Goal: Task Accomplishment & Management: Manage account settings

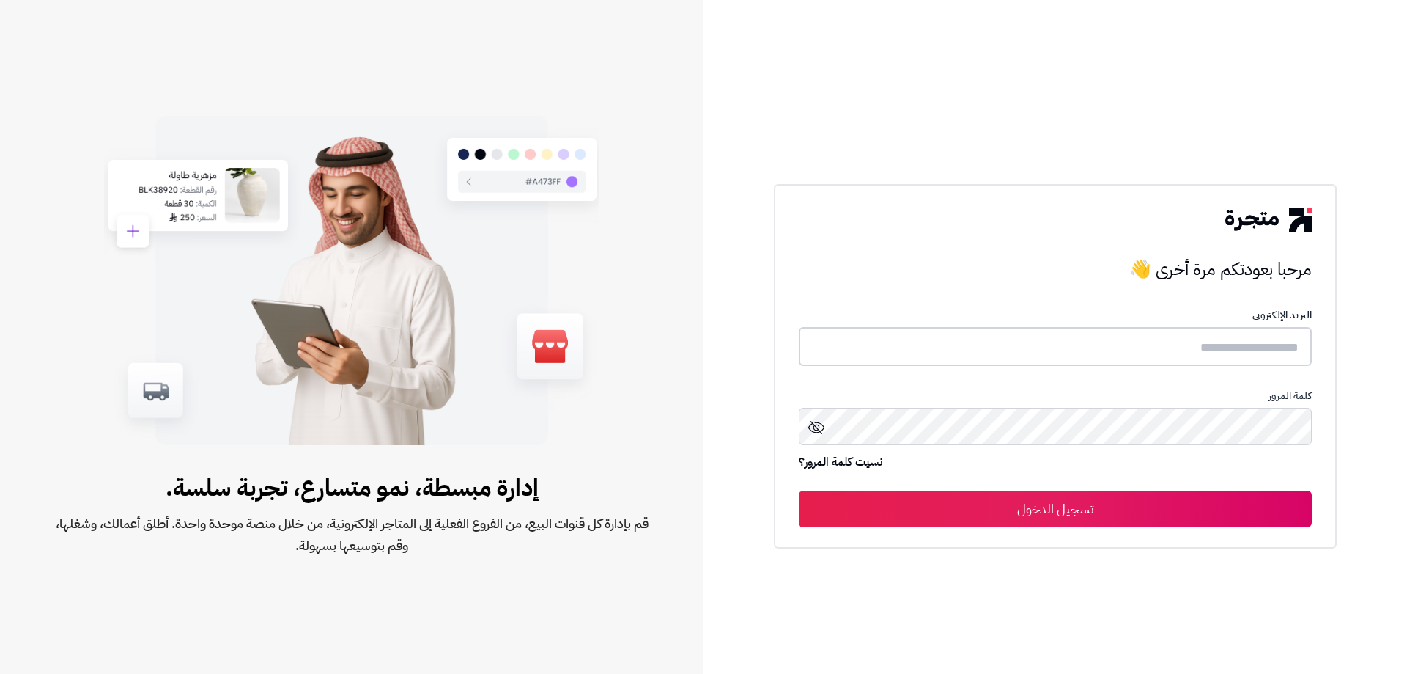
type input "**********"
click at [1053, 504] on button "تسجيل الدخول" at bounding box center [1055, 508] width 513 height 37
click at [1039, 512] on button "تسجيل الدخول" at bounding box center [1055, 508] width 513 height 37
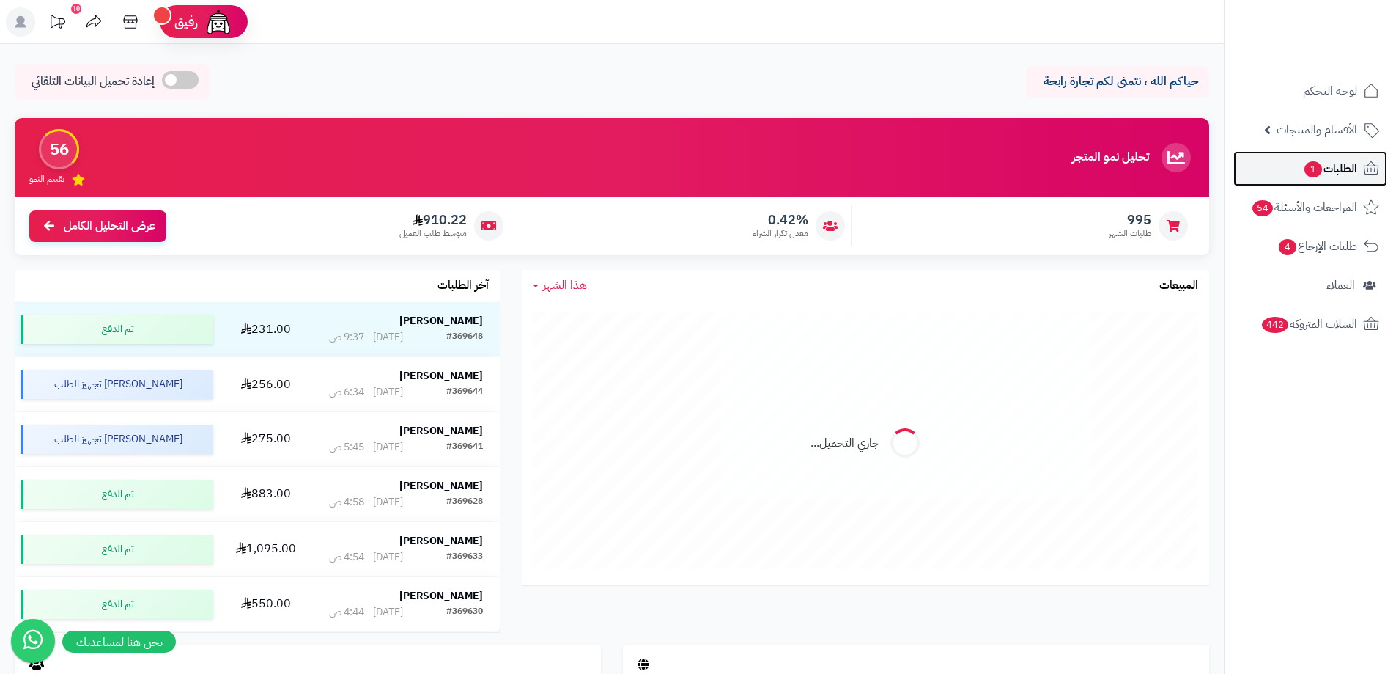
click at [1314, 168] on span "1" at bounding box center [1313, 170] width 19 height 18
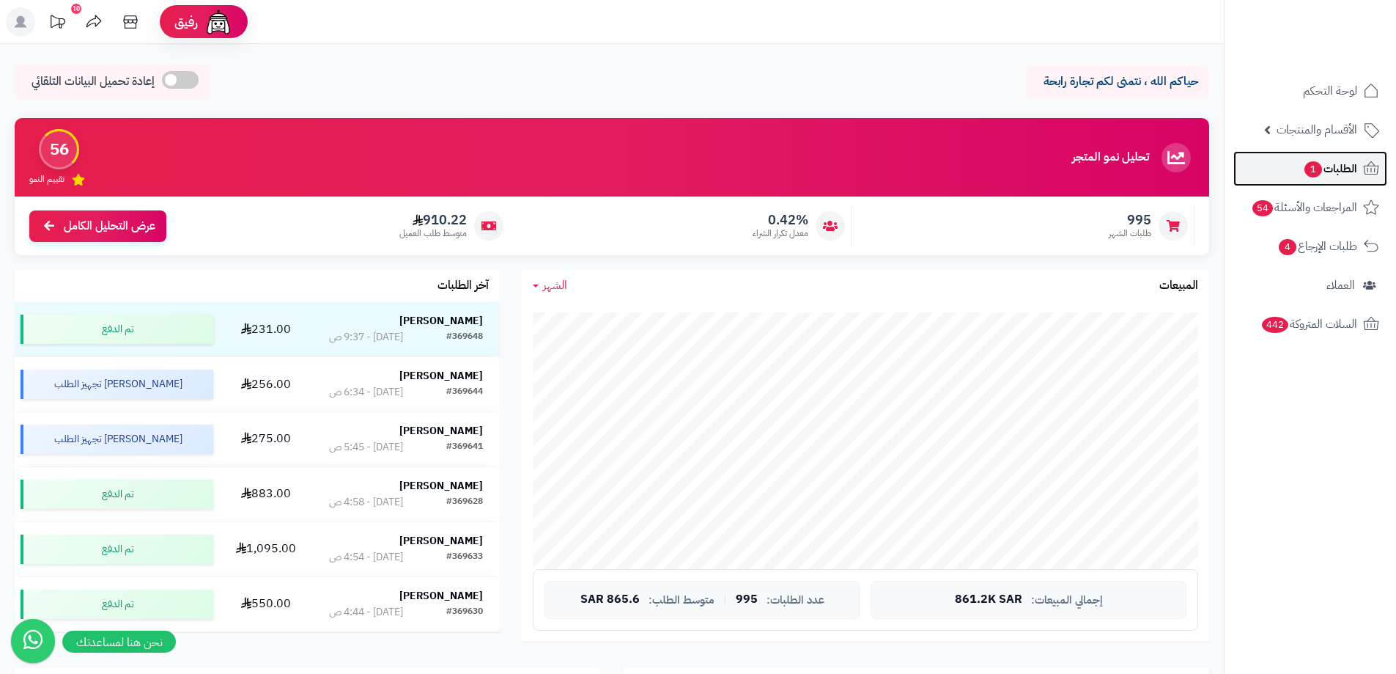
click at [1305, 163] on span "1" at bounding box center [1313, 169] width 18 height 17
click at [1324, 173] on span "الطلبات 1" at bounding box center [1330, 168] width 54 height 21
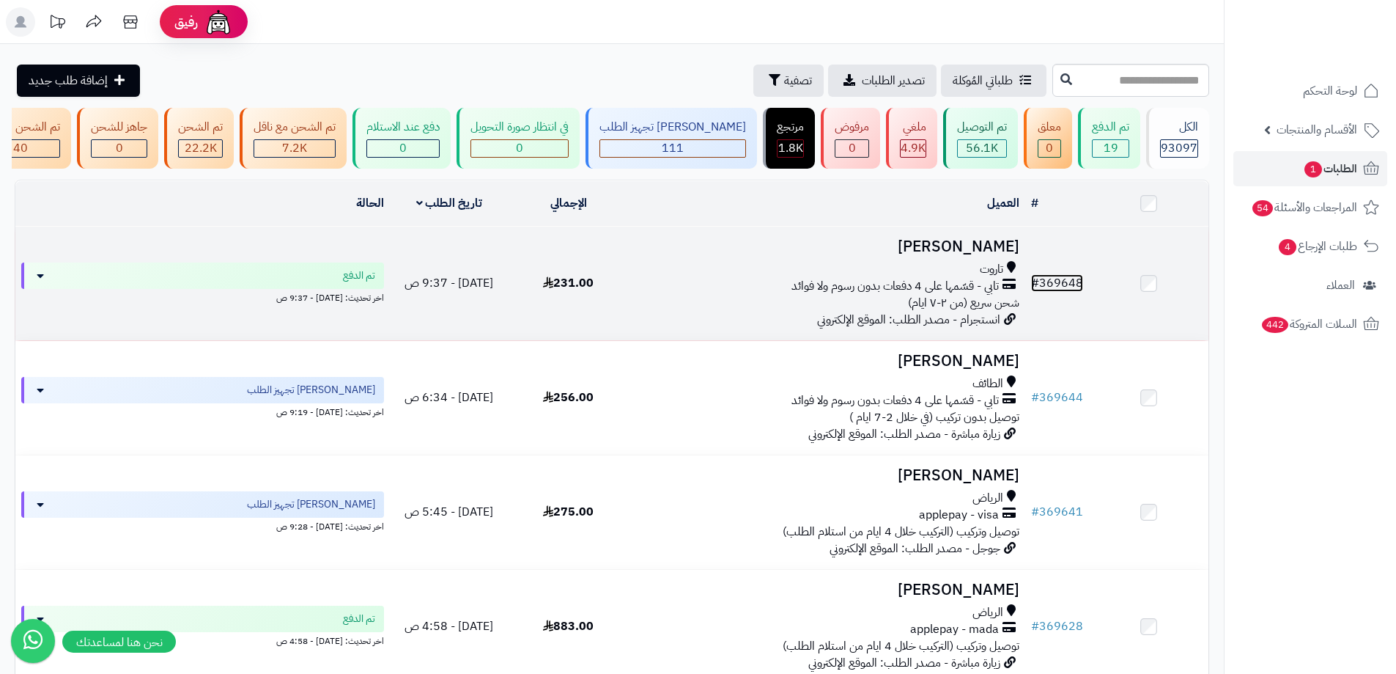
click at [1065, 289] on link "# 369648" at bounding box center [1057, 283] width 52 height 18
click at [1060, 289] on link "# 369648" at bounding box center [1057, 283] width 52 height 18
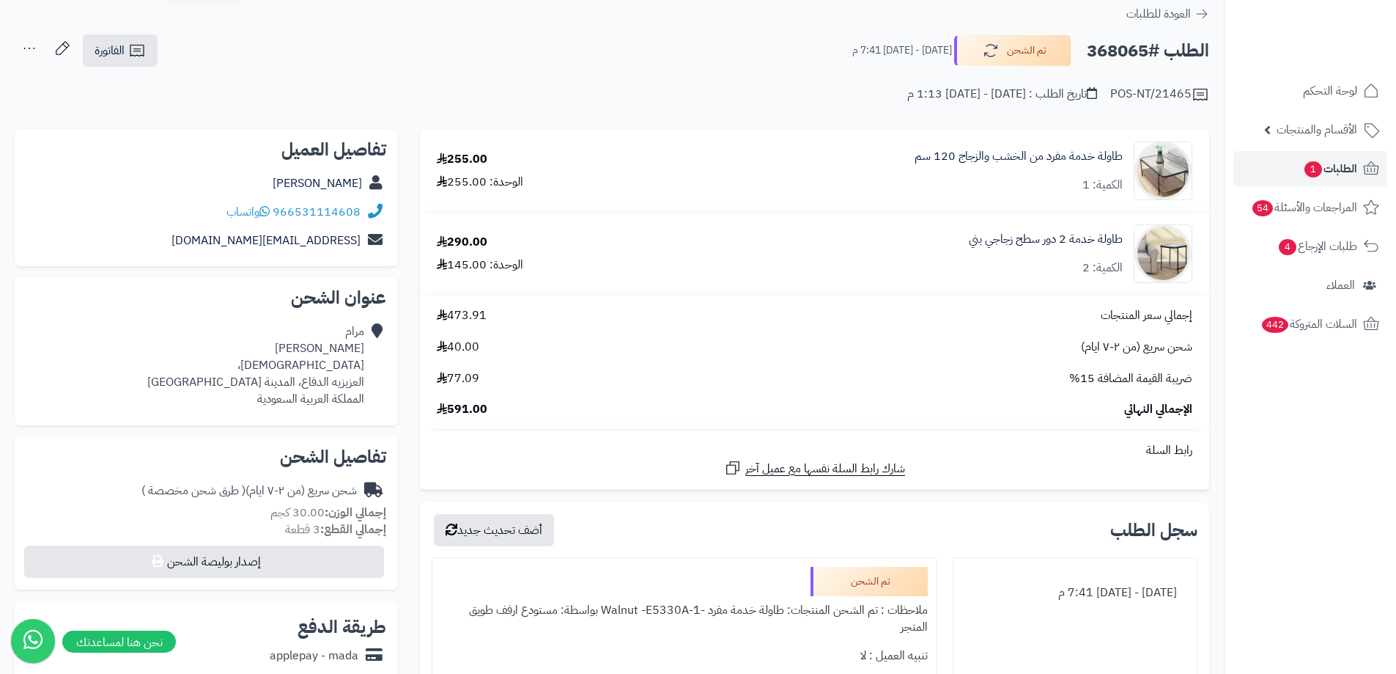
scroll to position [73, 0]
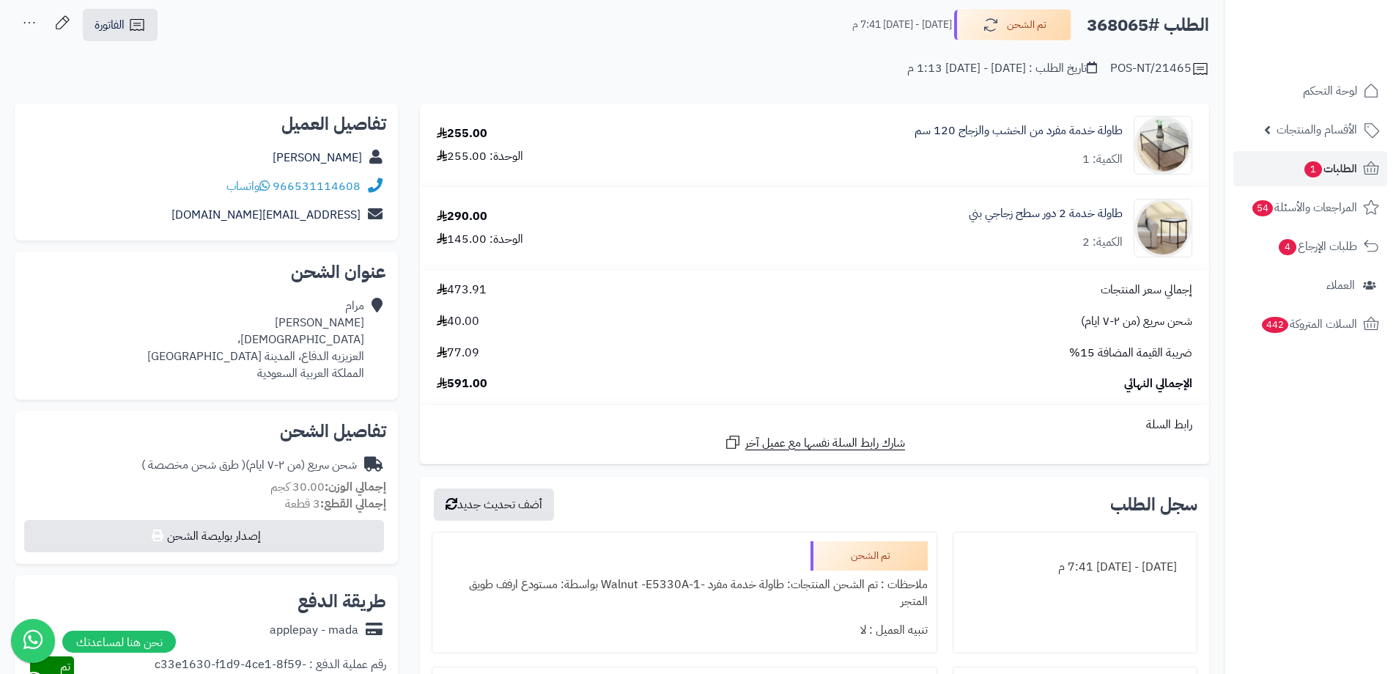
click at [1072, 336] on div "إجمالي سعر المنتجات 473.91 شحن سريع (من ٢-٧ ايام) 40.00 ضريبة القيمة المضافة 15…" at bounding box center [815, 336] width 778 height 111
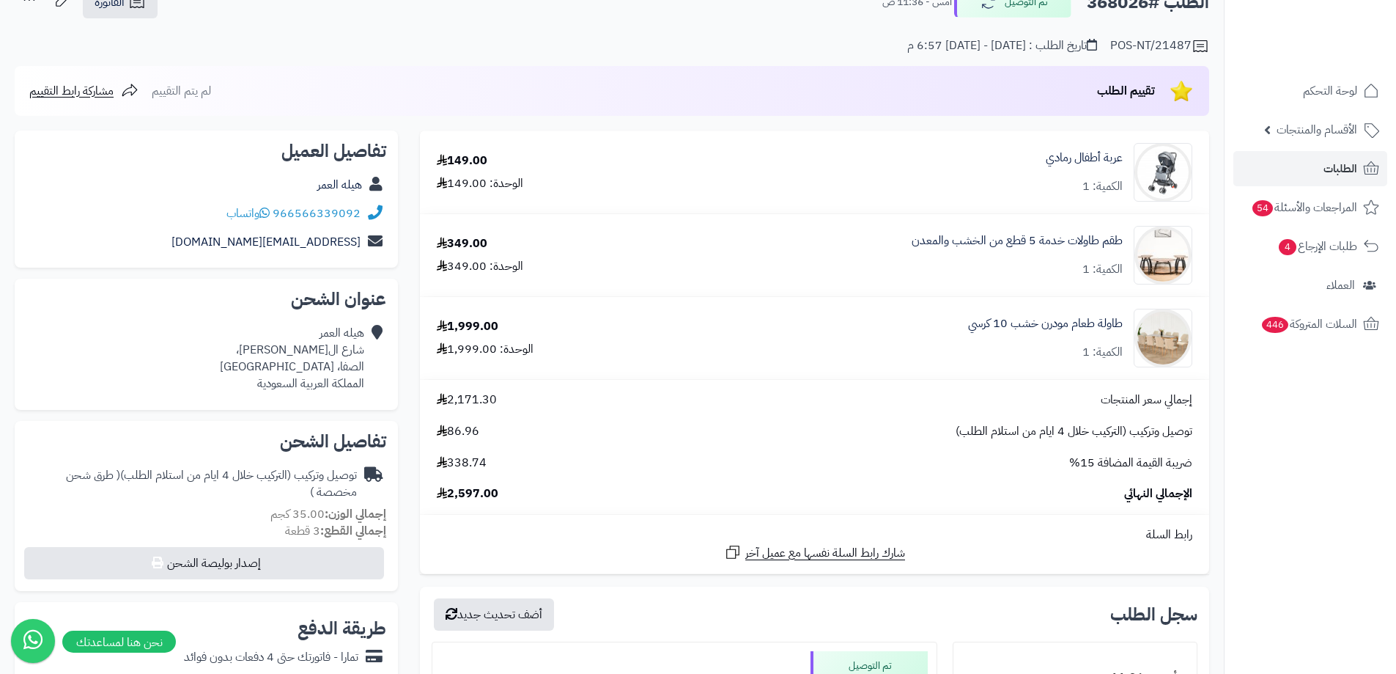
scroll to position [220, 0]
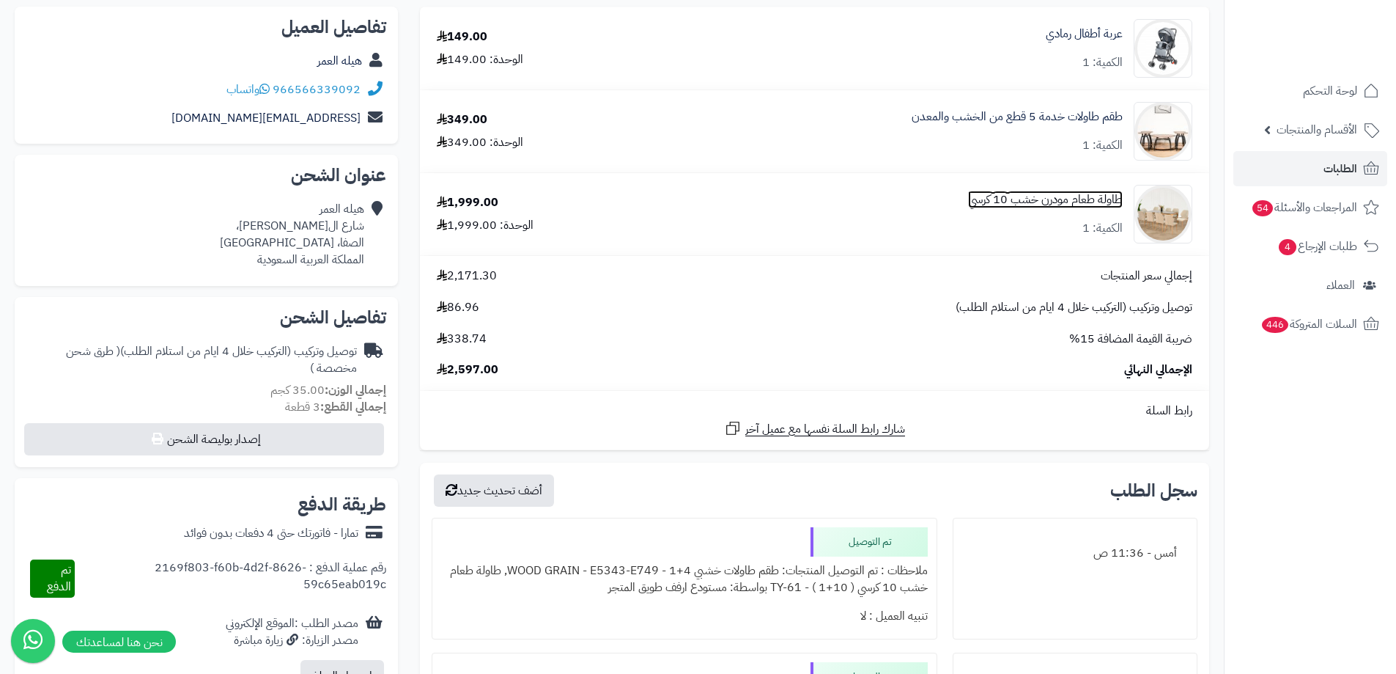
click at [1033, 205] on link "طاولة طعام مودرن خشب 10 كرسي" at bounding box center [1045, 199] width 155 height 17
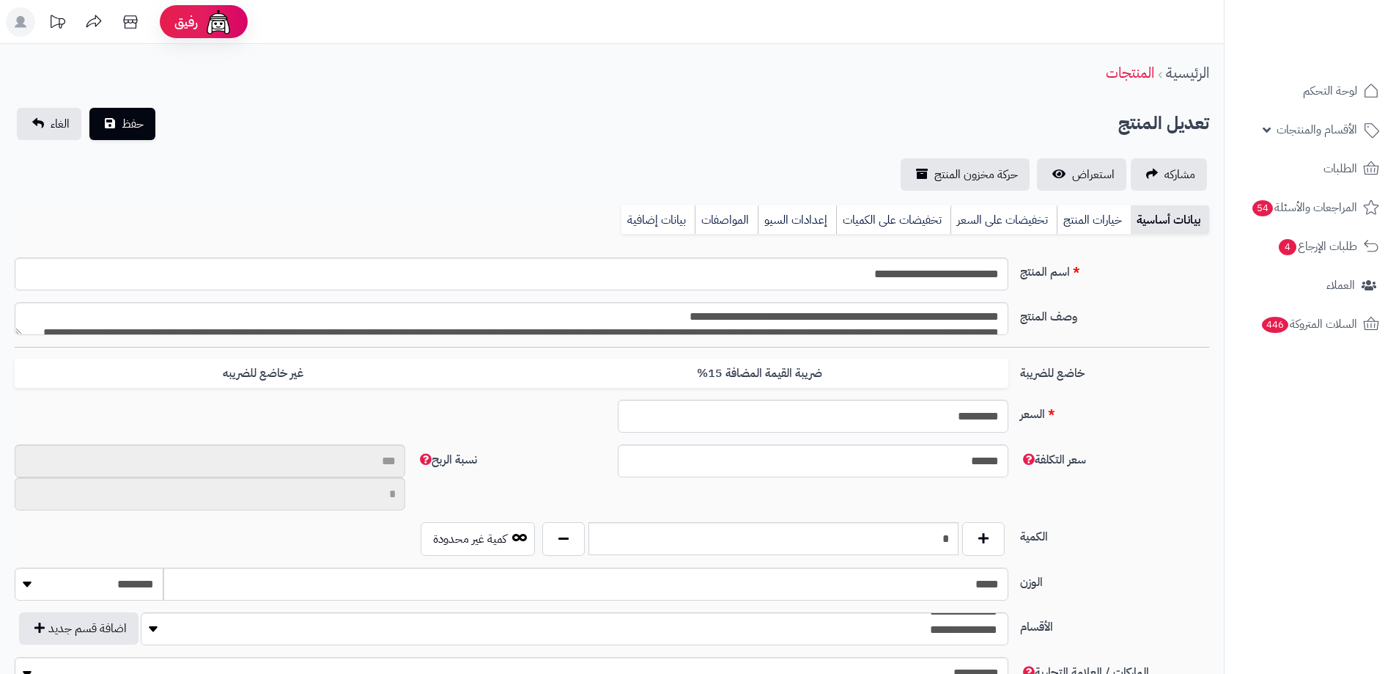
scroll to position [1880, 0]
click at [649, 220] on link "بيانات إضافية" at bounding box center [657, 219] width 73 height 29
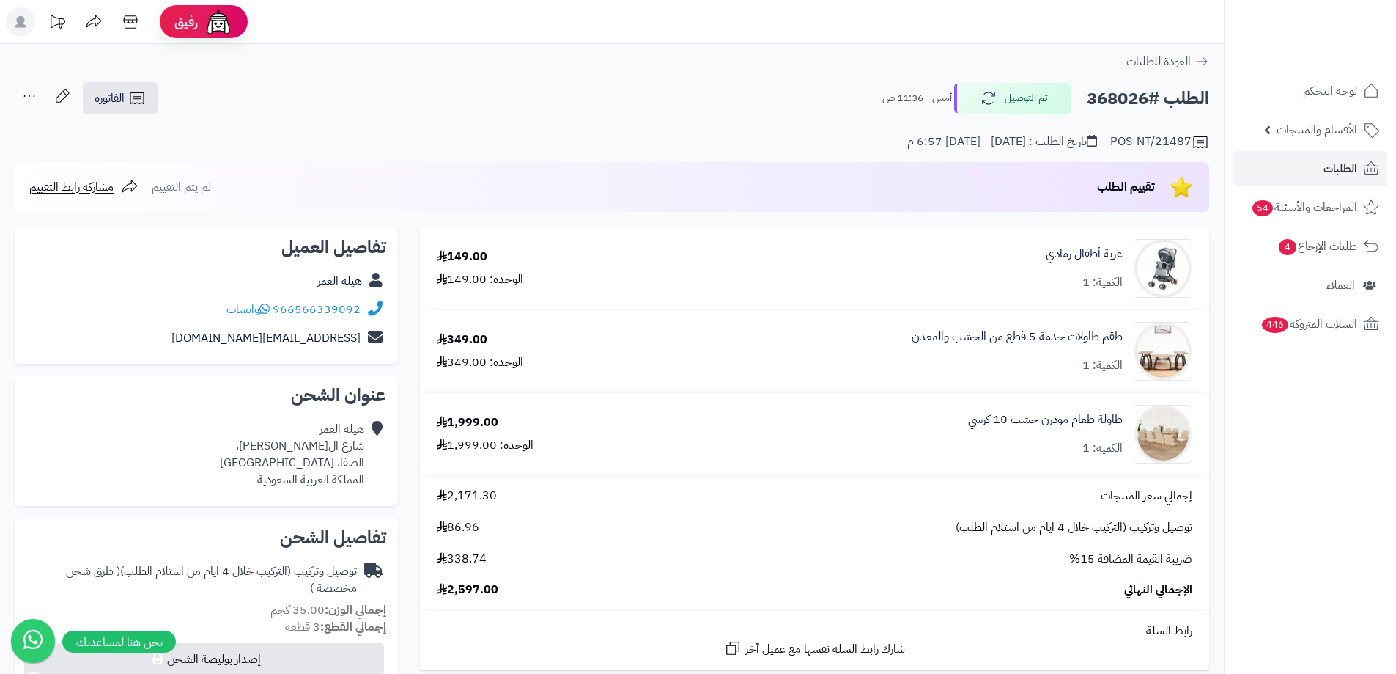
scroll to position [220, 0]
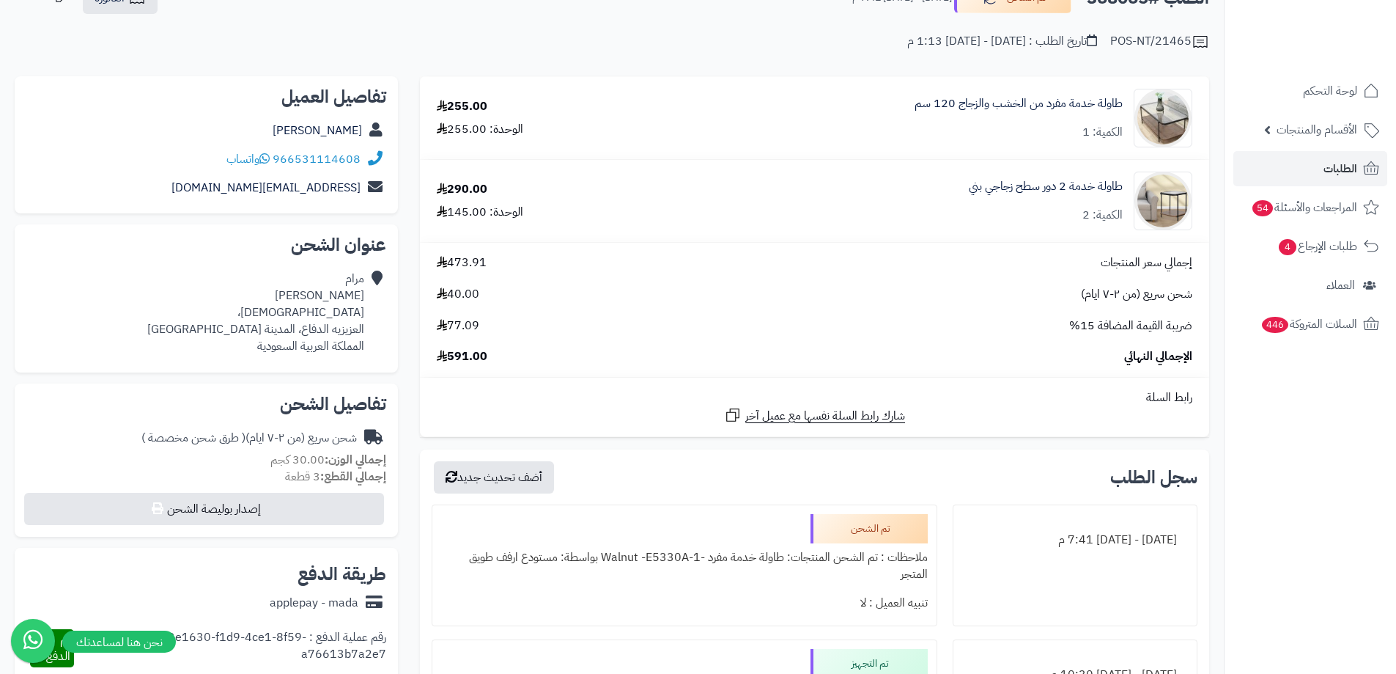
scroll to position [73, 0]
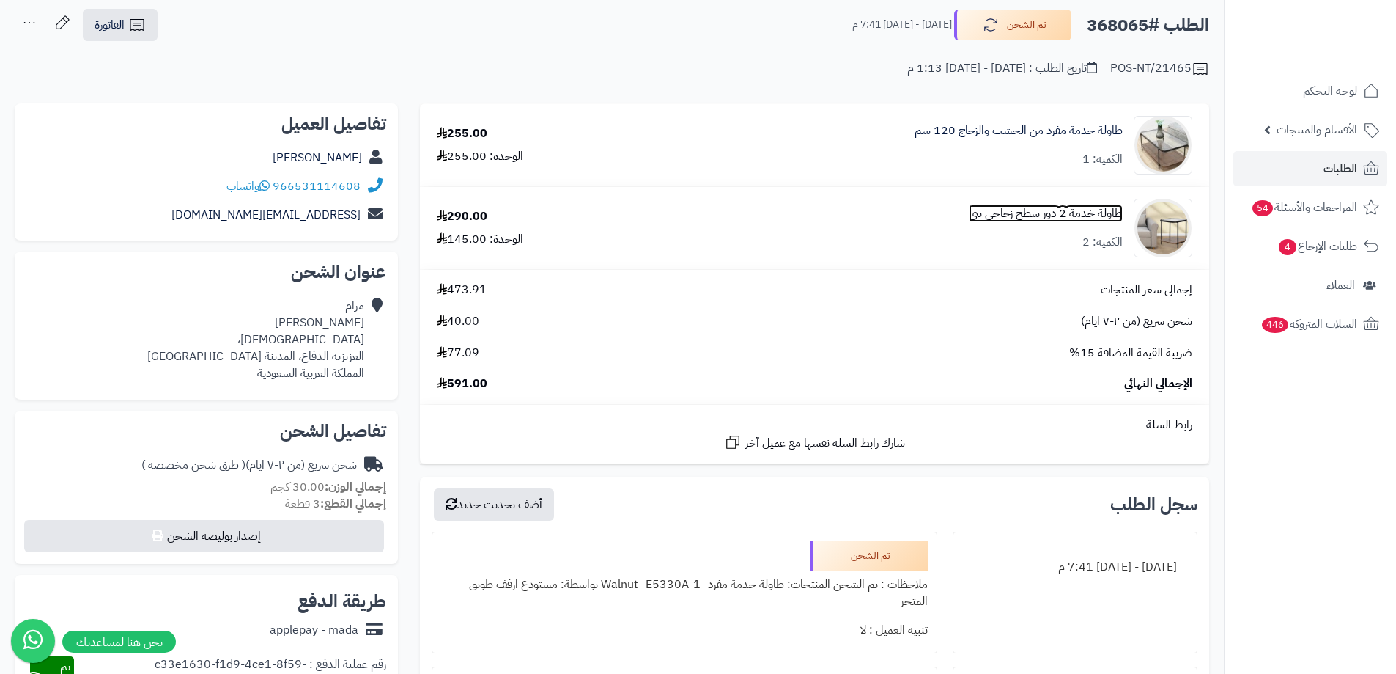
click at [1028, 218] on link "طاولة خدمة 2 دور سطح زجاجي بني" at bounding box center [1046, 213] width 154 height 17
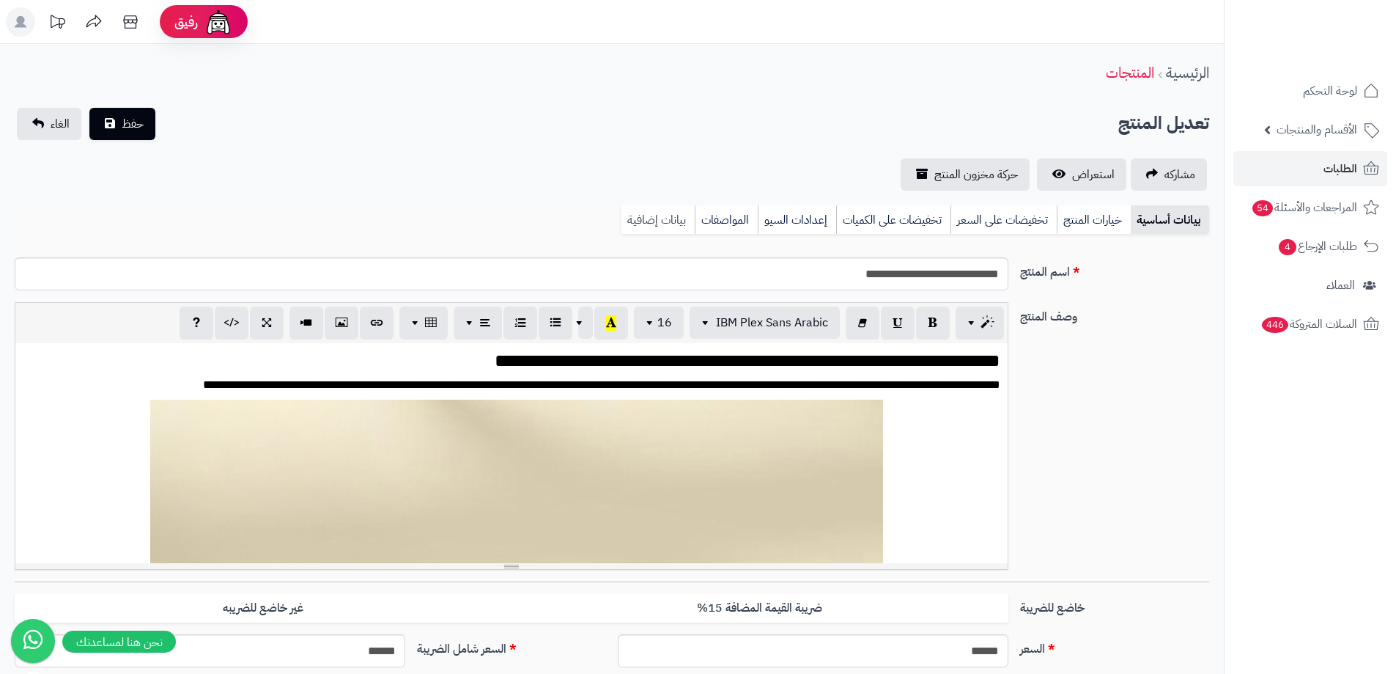
scroll to position [0, 11]
click at [670, 220] on link "بيانات إضافية" at bounding box center [657, 219] width 73 height 29
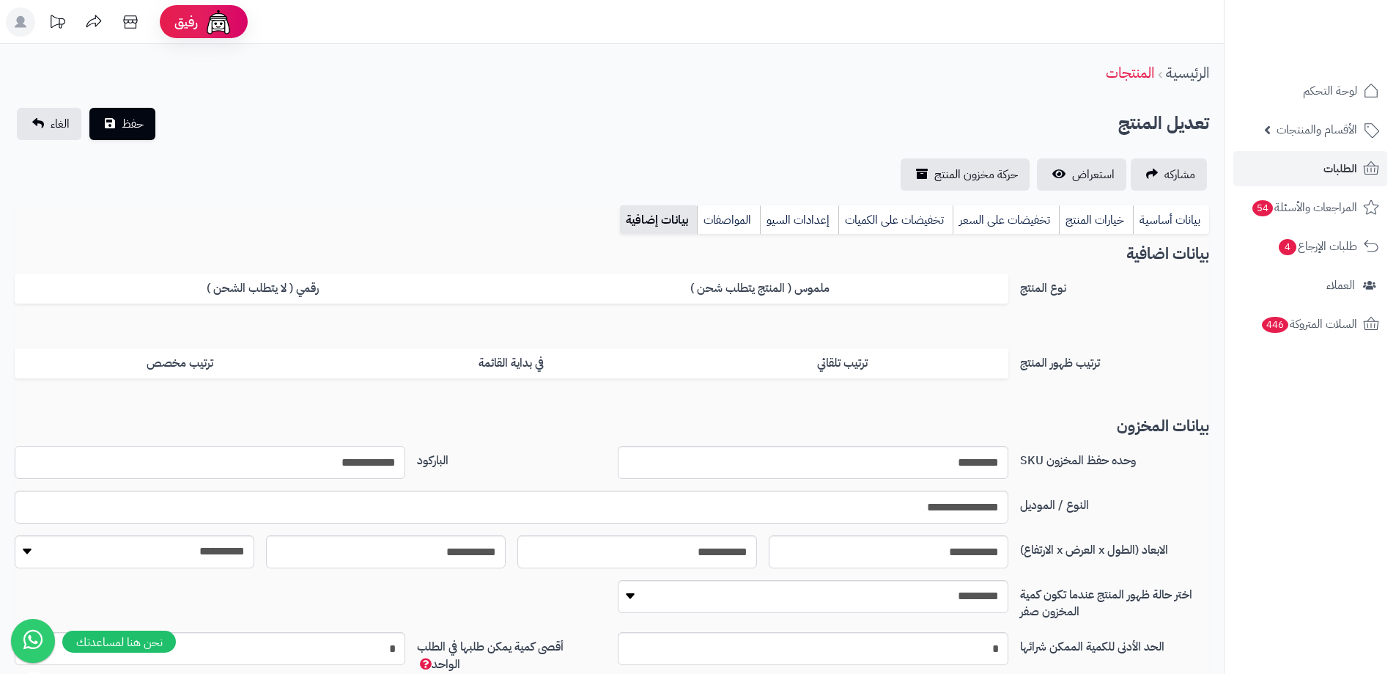
click at [352, 462] on input "**********" at bounding box center [210, 462] width 391 height 33
